Goal: Information Seeking & Learning: Compare options

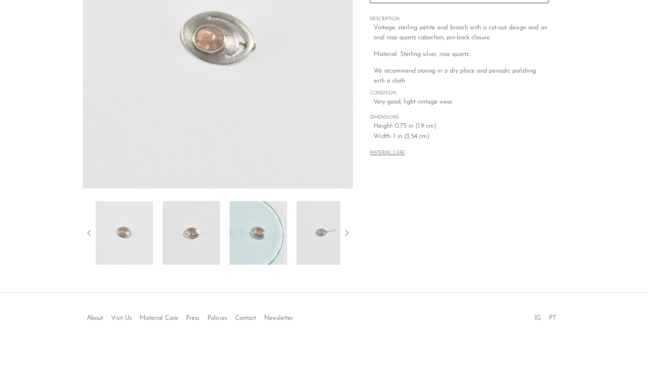
scroll to position [146, 0]
click at [320, 229] on img at bounding box center [325, 232] width 57 height 63
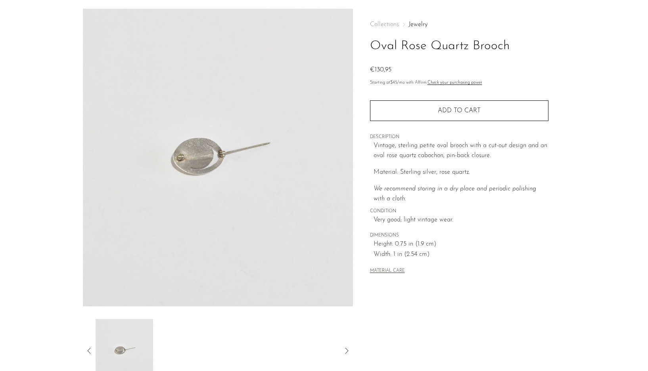
scroll to position [13, 0]
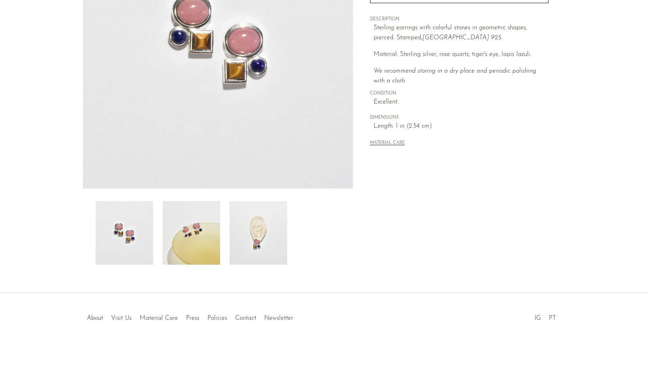
scroll to position [146, 0]
click at [260, 211] on img at bounding box center [258, 232] width 57 height 63
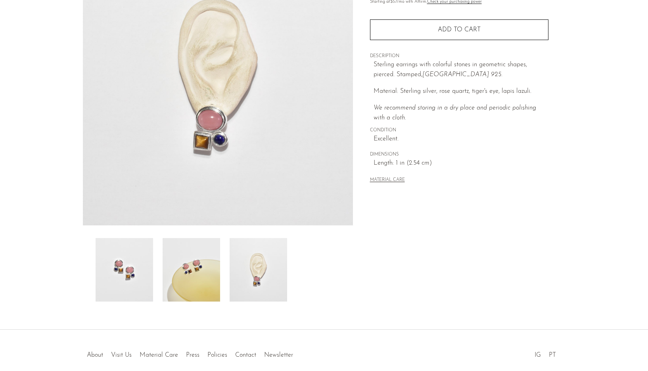
scroll to position [99, 0]
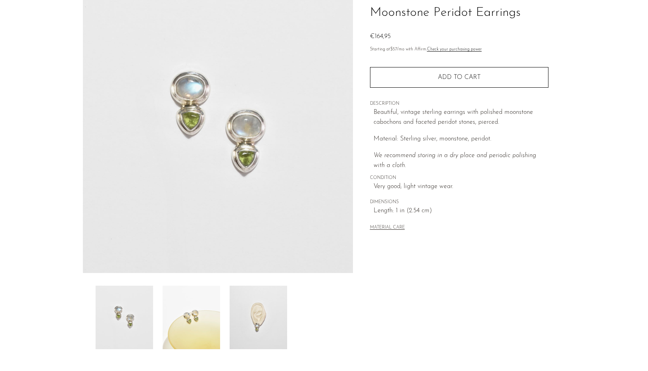
scroll to position [69, 0]
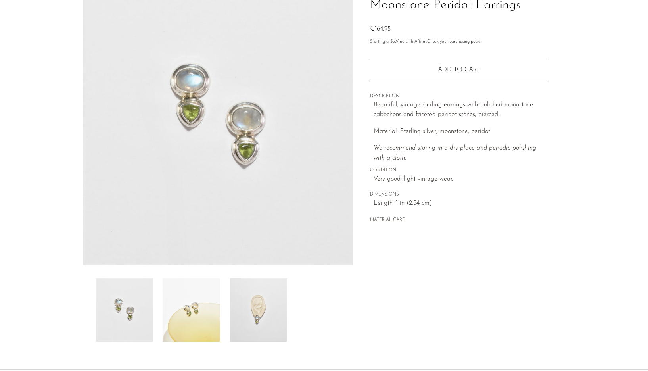
click at [251, 315] on img at bounding box center [258, 309] width 57 height 63
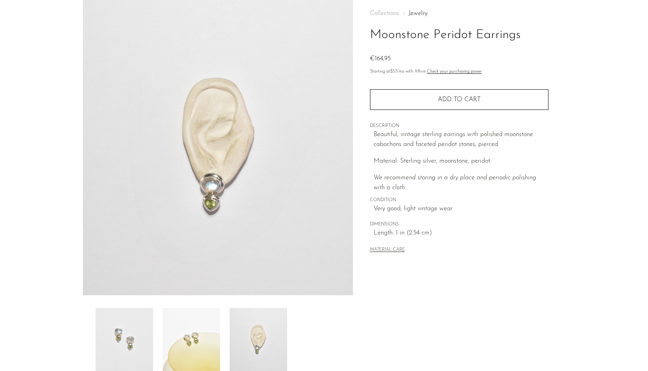
scroll to position [36, 0]
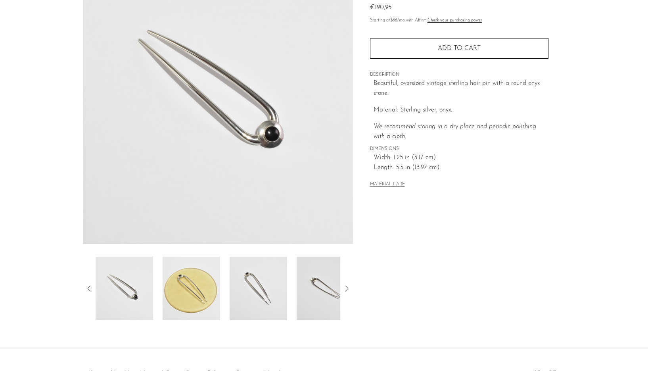
scroll to position [98, 0]
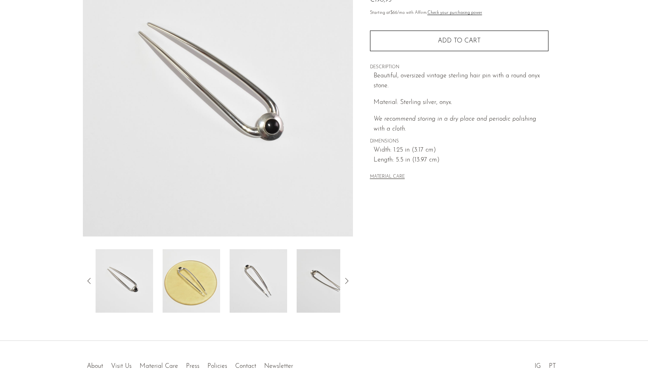
click at [235, 278] on img at bounding box center [258, 280] width 57 height 63
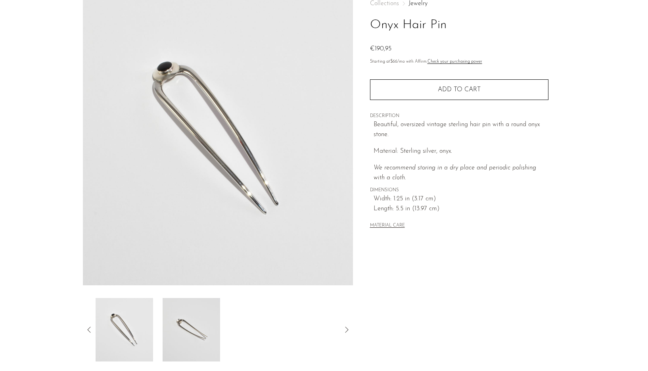
scroll to position [37, 0]
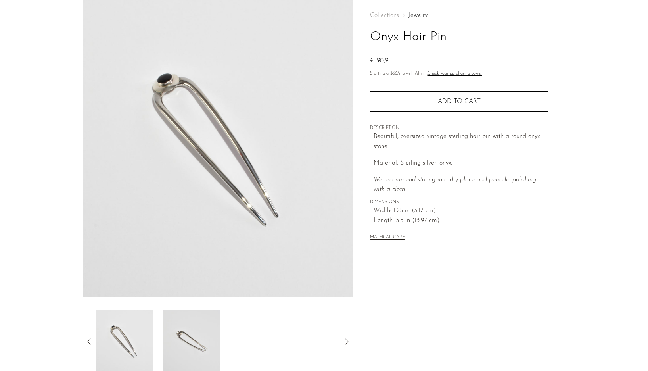
click at [158, 348] on div at bounding box center [218, 341] width 245 height 63
click at [147, 332] on img at bounding box center [124, 341] width 57 height 63
click at [88, 341] on icon at bounding box center [88, 341] width 3 height 6
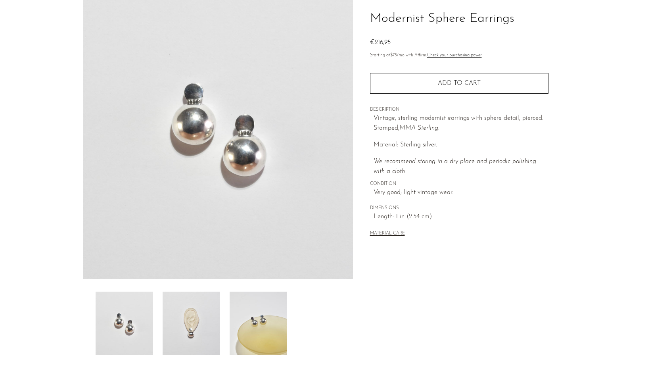
scroll to position [59, 0]
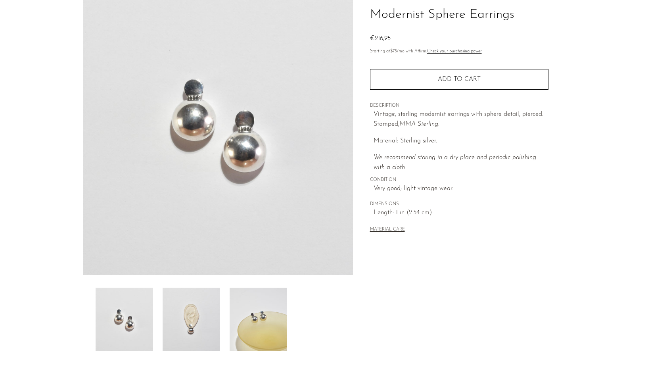
click at [266, 314] on img at bounding box center [258, 318] width 57 height 63
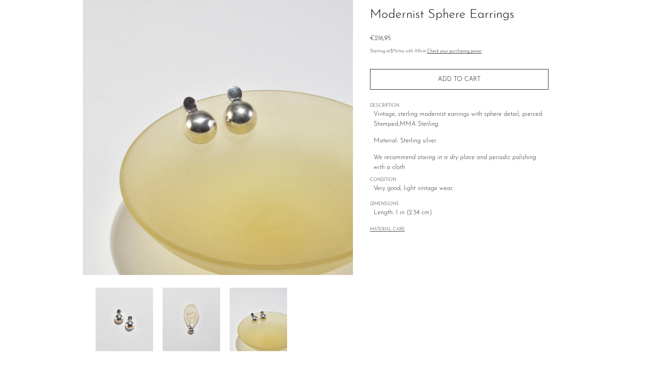
click at [190, 327] on img at bounding box center [191, 318] width 57 height 63
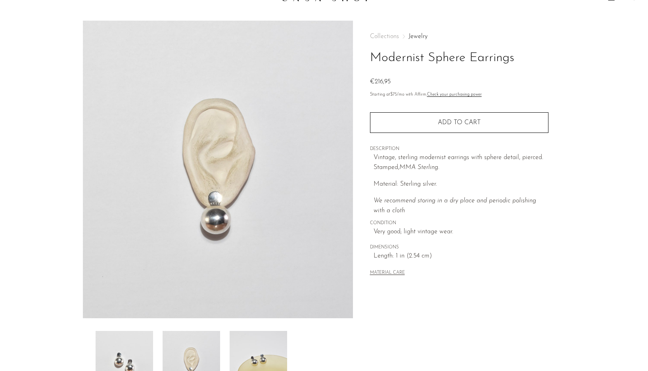
scroll to position [11, 0]
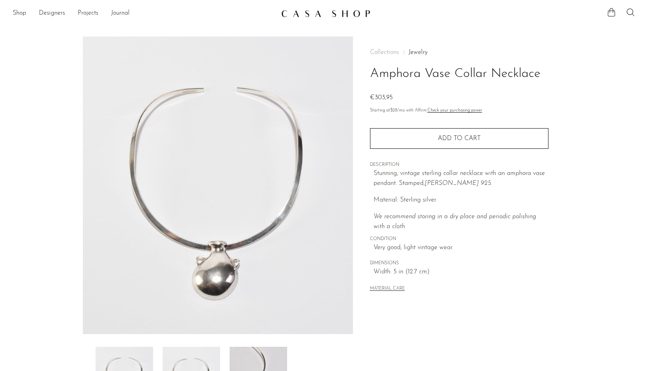
scroll to position [80, 0]
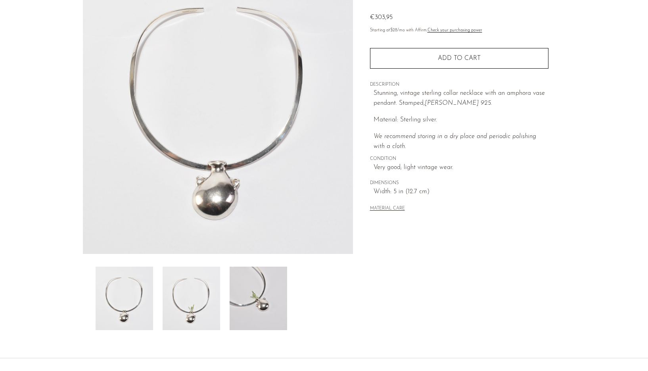
click at [267, 306] on img at bounding box center [258, 297] width 57 height 63
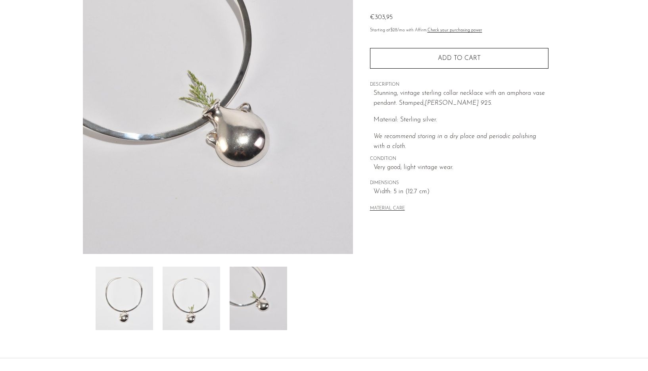
click at [190, 309] on img at bounding box center [191, 297] width 57 height 63
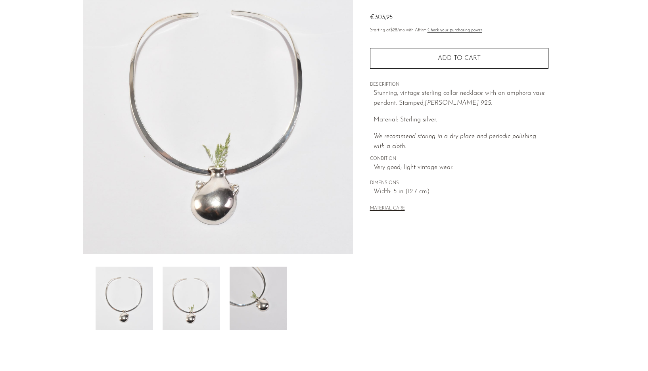
click at [114, 297] on img at bounding box center [124, 297] width 57 height 63
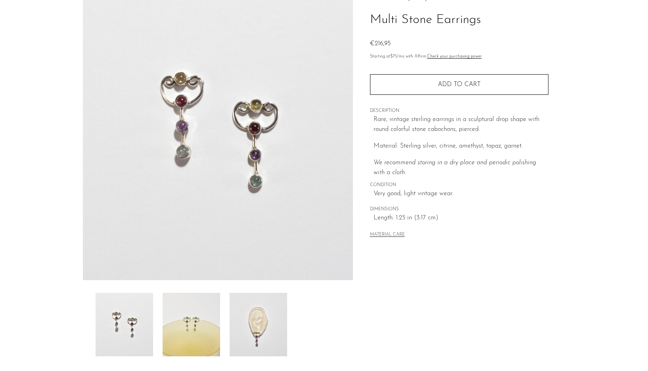
scroll to position [69, 0]
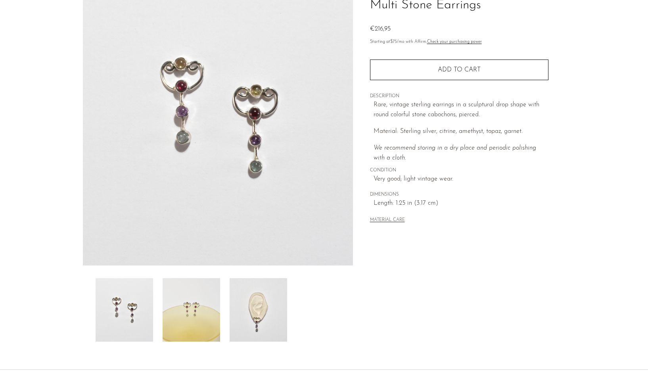
click at [260, 306] on img at bounding box center [258, 309] width 57 height 63
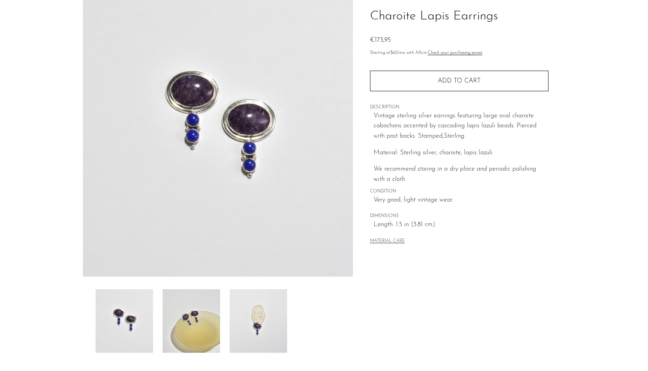
scroll to position [73, 0]
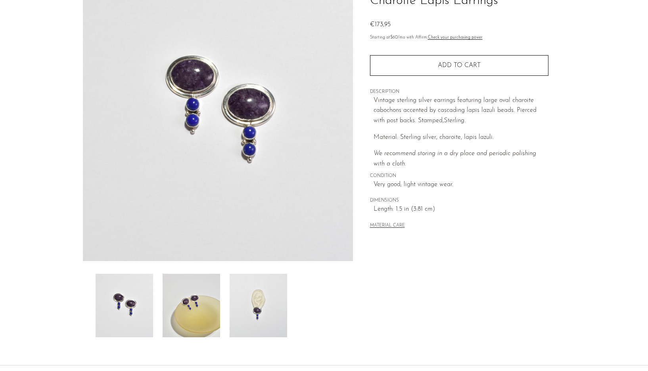
click at [246, 308] on img at bounding box center [258, 305] width 57 height 63
